Goal: Complete application form

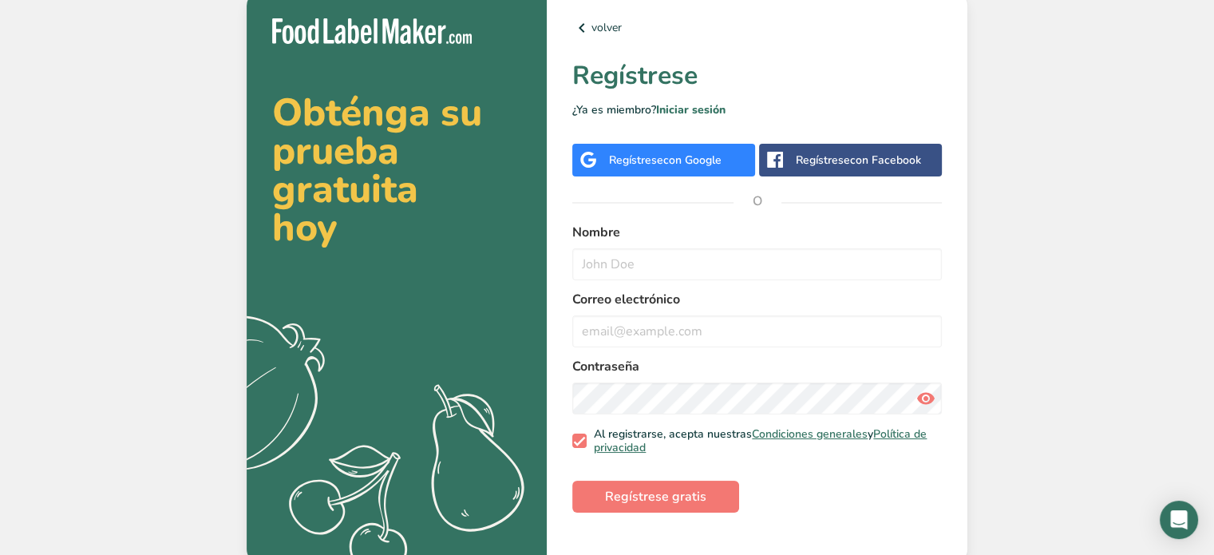
click at [831, 169] on div "Regístrese con Facebook" at bounding box center [850, 160] width 183 height 33
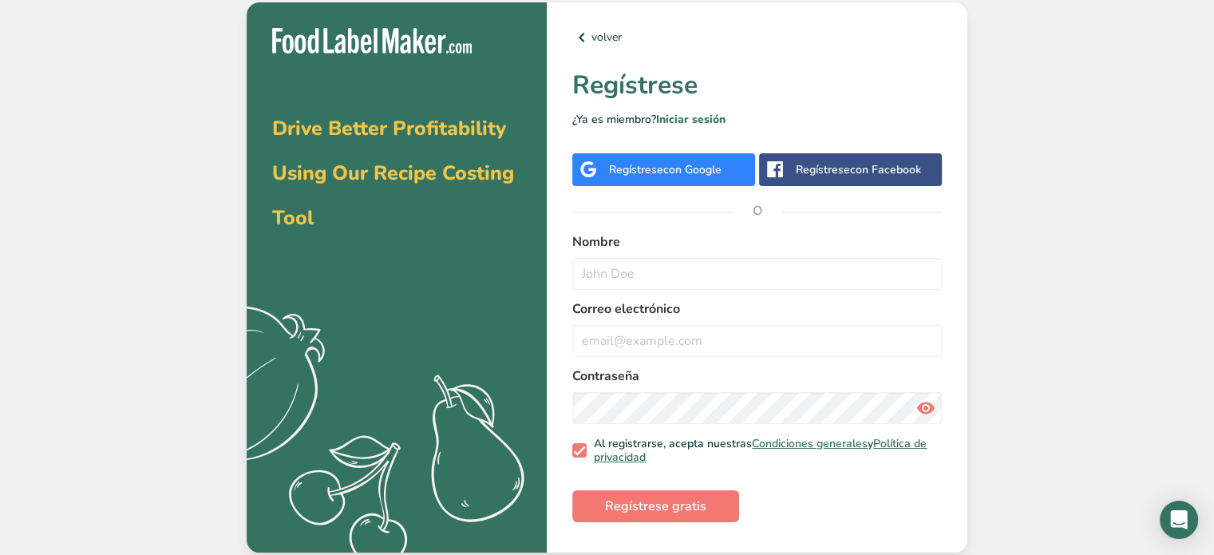
click at [635, 185] on div "Regístrese con Google" at bounding box center [663, 169] width 183 height 33
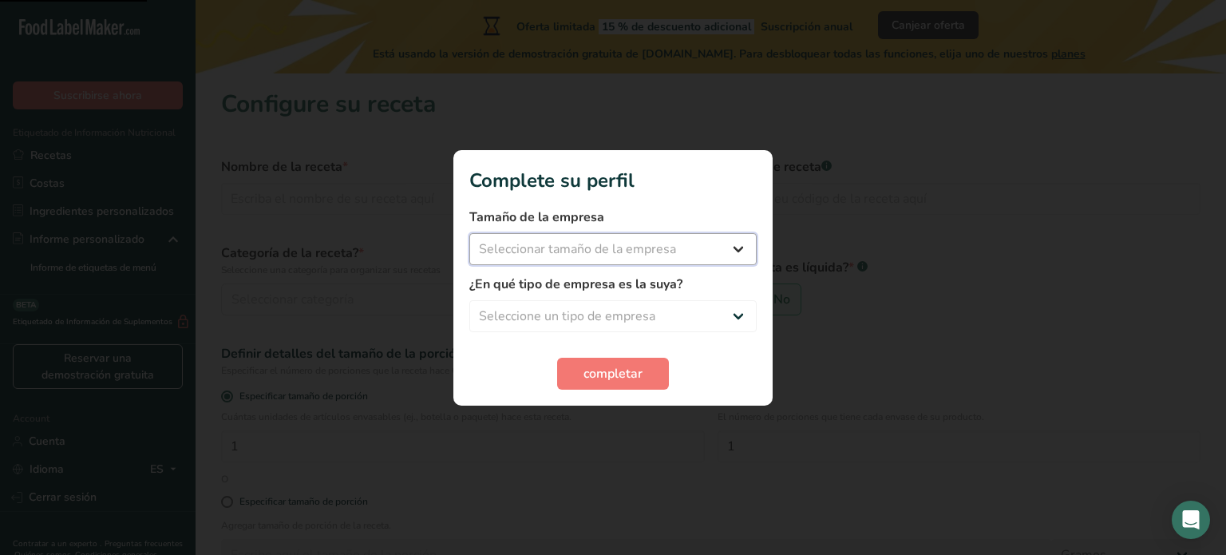
click at [690, 256] on select "Seleccionar tamaño de la empresa Menos de 10 empleados De 10 a 50 empleados De …" at bounding box center [612, 249] width 287 height 32
select select "1"
click at [469, 233] on select "Seleccionar tamaño de la empresa Menos de 10 empleados De 10 a 50 empleados De …" at bounding box center [612, 249] width 287 height 32
click at [661, 309] on select "Seleccione un tipo de empresa Fabricante de alimentos envasados Restaurante y c…" at bounding box center [612, 316] width 287 height 32
select select "8"
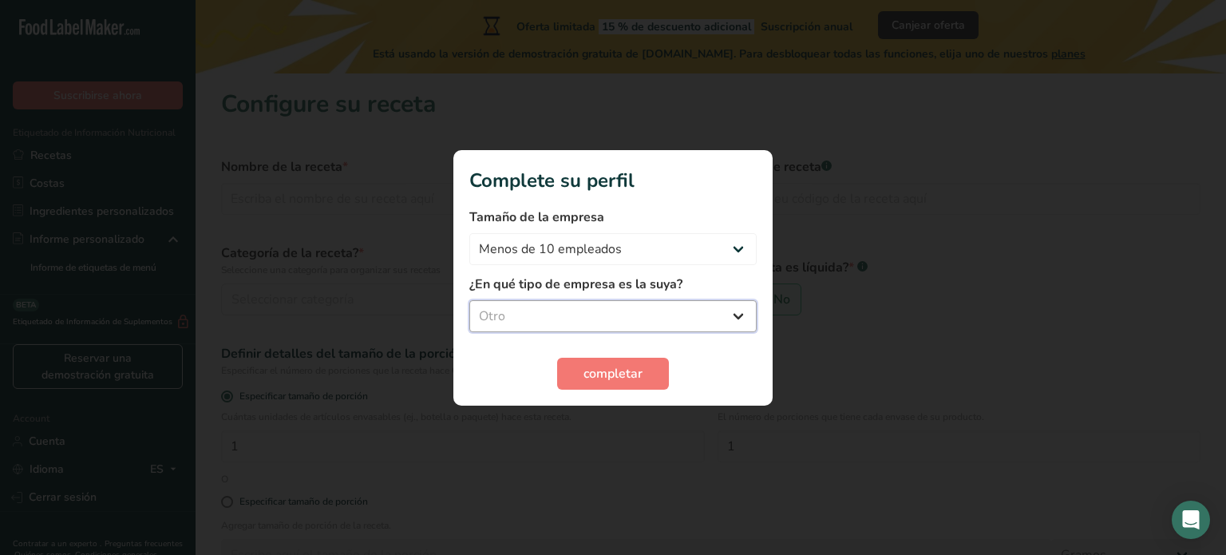
click at [469, 300] on select "Seleccione un tipo de empresa Fabricante de alimentos envasados Restaurante y c…" at bounding box center [612, 316] width 287 height 32
click at [622, 384] on button "completar" at bounding box center [613, 374] width 112 height 32
